Goal: Go to known website: Access a specific website the user already knows

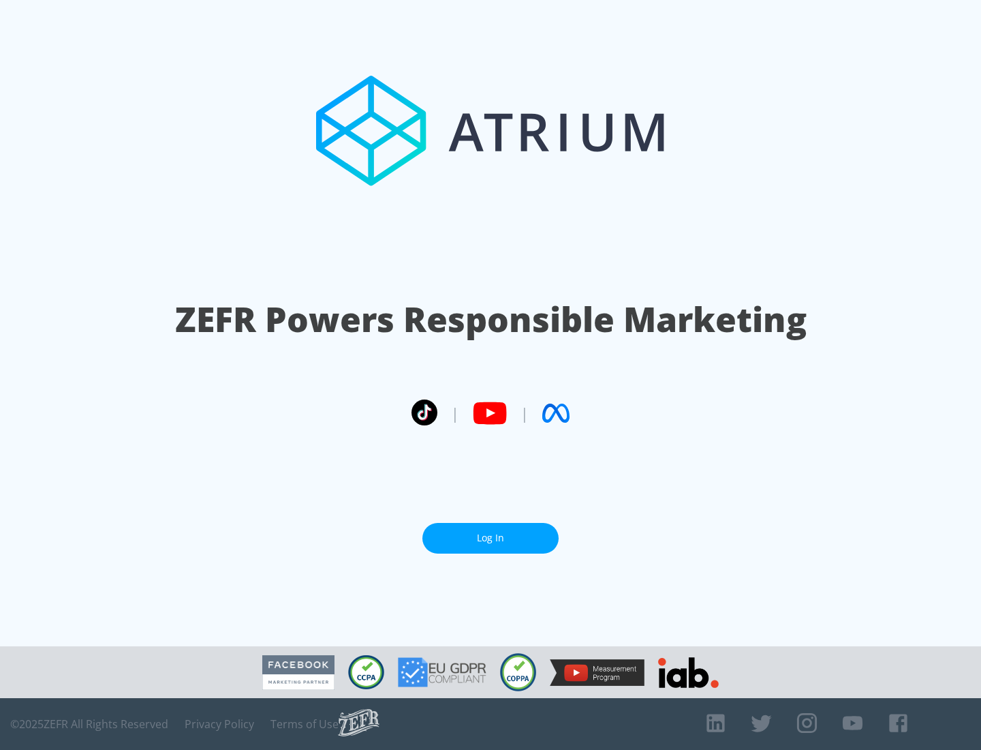
click at [491, 538] on link "Log In" at bounding box center [490, 538] width 136 height 31
